Goal: Information Seeking & Learning: Check status

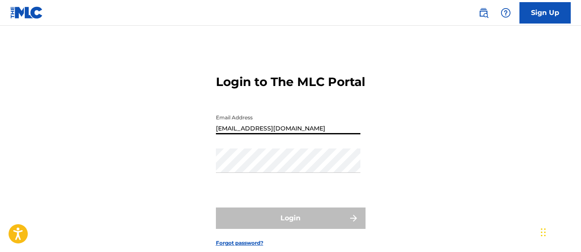
type input "[EMAIL_ADDRESS][DOMAIN_NAME]"
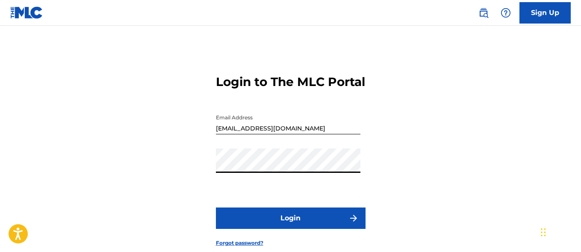
click at [290, 229] on button "Login" at bounding box center [291, 217] width 150 height 21
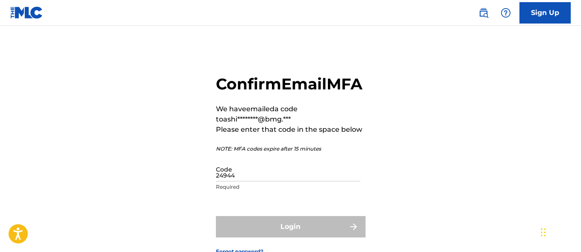
type input "249447"
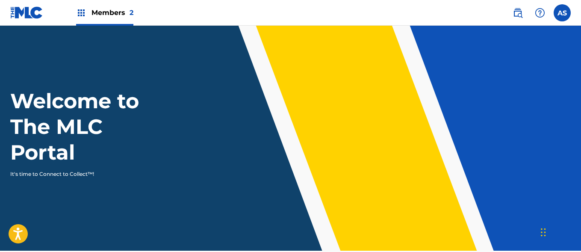
click at [81, 13] on img at bounding box center [81, 13] width 10 height 10
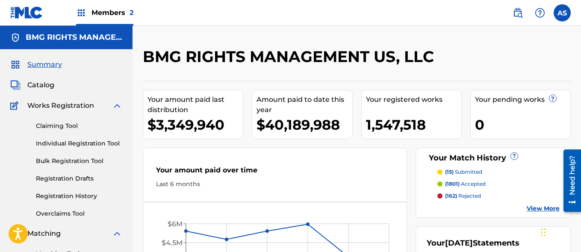
scroll to position [185, 0]
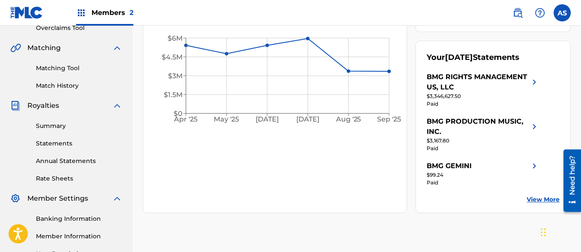
click at [79, 126] on link "Summary" at bounding box center [79, 125] width 86 height 9
